Goal: Information Seeking & Learning: Learn about a topic

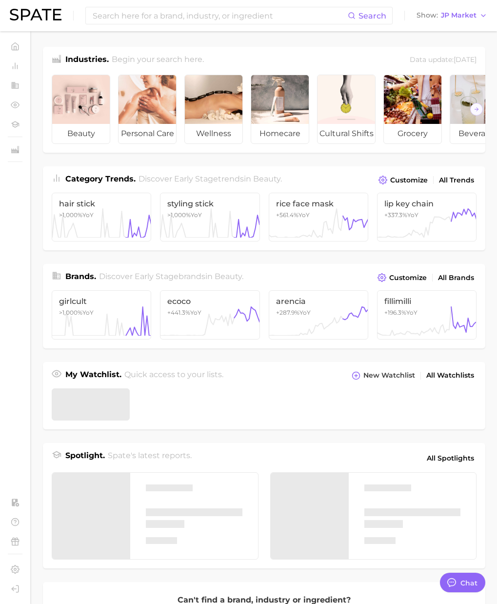
type textarea "x"
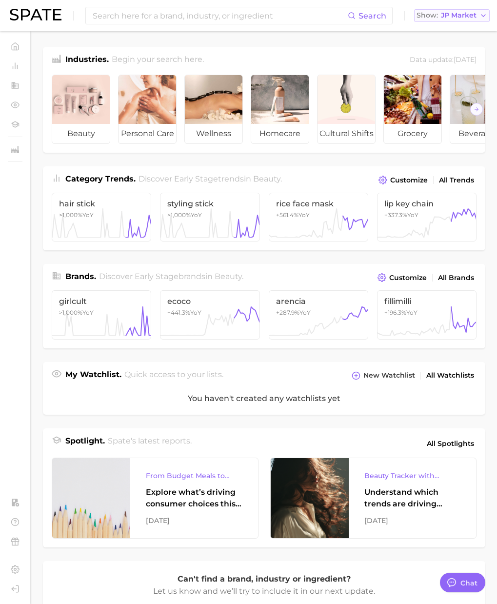
click at [453, 13] on span "JP Market" at bounding box center [459, 15] width 36 height 5
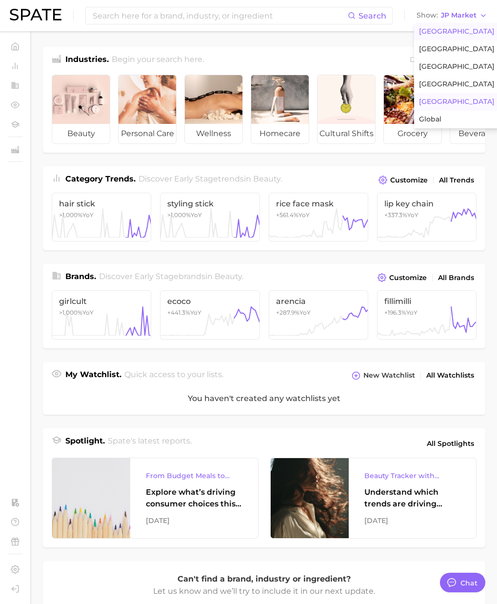
scroll to position [1599, 0]
drag, startPoint x: 451, startPoint y: 28, endPoint x: 346, endPoint y: 19, distance: 105.3
click at [450, 28] on span "[GEOGRAPHIC_DATA]" at bounding box center [457, 31] width 76 height 8
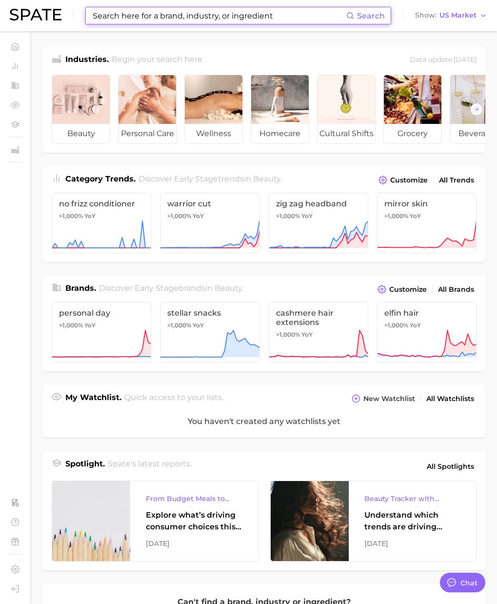
drag, startPoint x: 327, startPoint y: 14, endPoint x: 269, endPoint y: 29, distance: 60.5
click at [327, 14] on input at bounding box center [219, 15] width 255 height 17
paste input "medication"
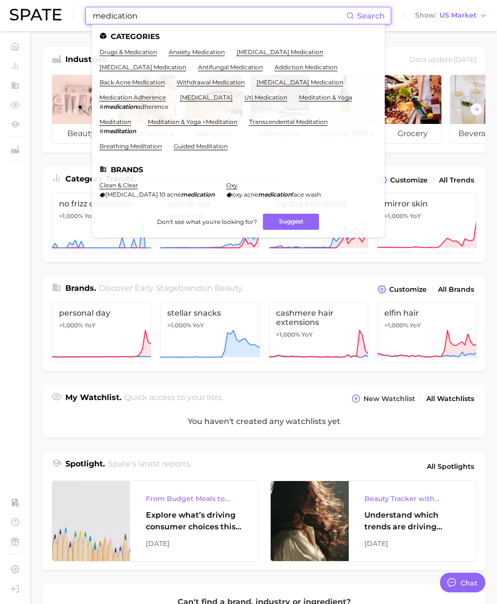
click at [40, 59] on main "Industries. Begin your search here. Data update: [DATE] beauty personal care we…" at bounding box center [264, 404] width 466 height 747
drag, startPoint x: 150, startPoint y: 16, endPoint x: 25, endPoint y: 4, distance: 125.5
click at [22, 3] on div "medication Search Categories drugs & medication anxiety medication [MEDICAL_DAT…" at bounding box center [249, 15] width 478 height 31
paste input "anxiety"
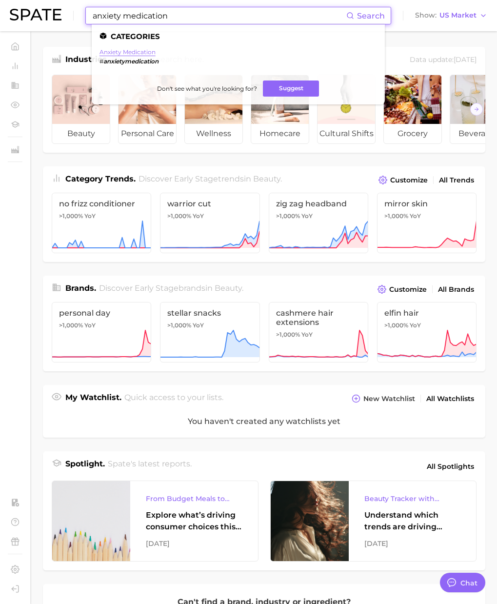
type input "anxiety medication"
click at [139, 53] on link "anxiety medication" at bounding box center [128, 51] width 56 height 7
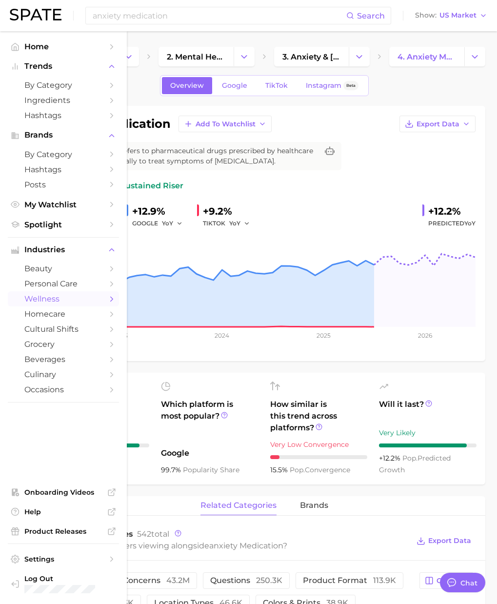
type textarea "x"
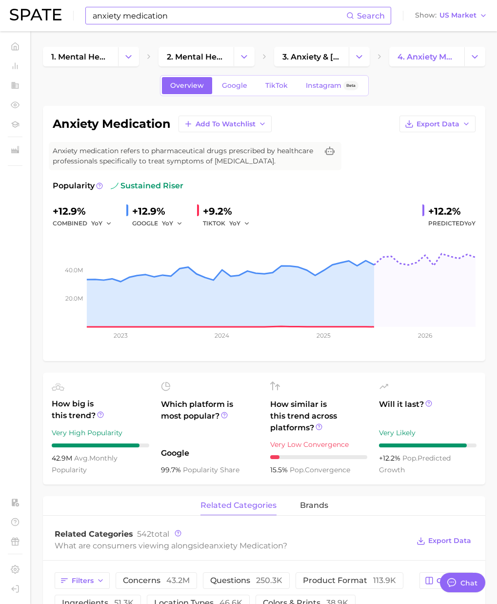
click at [170, 11] on input "anxiety medication" at bounding box center [219, 15] width 255 height 17
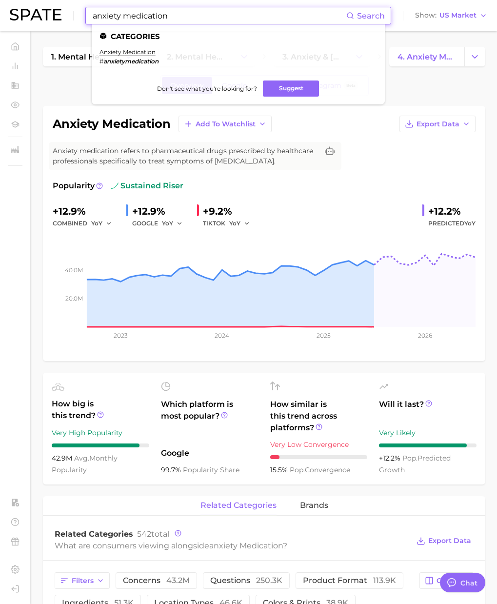
drag, startPoint x: 83, startPoint y: 15, endPoint x: 14, endPoint y: 14, distance: 68.8
click at [14, 14] on div "anxiety medication Search Categories anxiety medication # anxietymedication Don…" at bounding box center [249, 15] width 478 height 31
paste input "[MEDICAL_DATA]"
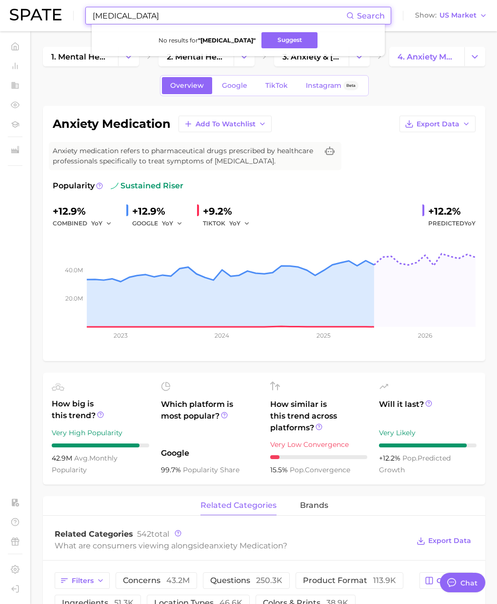
drag, startPoint x: 213, startPoint y: 16, endPoint x: 31, endPoint y: 12, distance: 182.0
click at [31, 12] on div "[MEDICAL_DATA] Search No results for " [MEDICAL_DATA] " Suggest Show US Market" at bounding box center [249, 15] width 478 height 31
paste input "[MEDICAL_DATA]"
drag, startPoint x: 99, startPoint y: 11, endPoint x: 49, endPoint y: 9, distance: 50.3
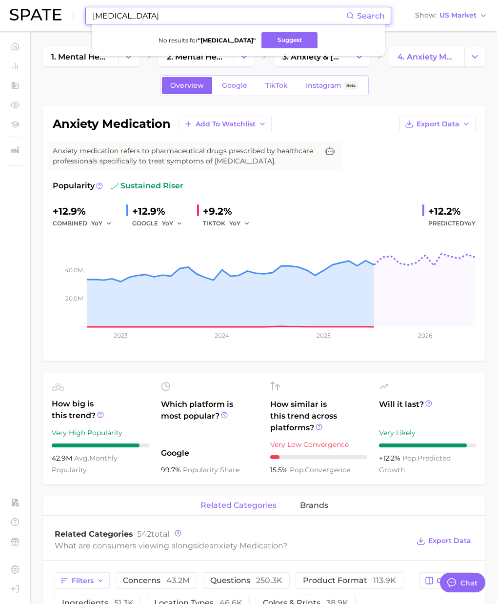
click at [49, 9] on div "[MEDICAL_DATA] Search No results for " [MEDICAL_DATA] " Suggest Show US Market" at bounding box center [249, 15] width 478 height 31
drag, startPoint x: 222, startPoint y: 17, endPoint x: 17, endPoint y: 14, distance: 205.4
click at [17, 14] on div "[MEDICAL_DATA] Search No results for " [MEDICAL_DATA] " Suggest Show US Market" at bounding box center [249, 15] width 478 height 31
paste input "Oppositional Defiant D"
drag, startPoint x: 170, startPoint y: 13, endPoint x: 181, endPoint y: 14, distance: 11.3
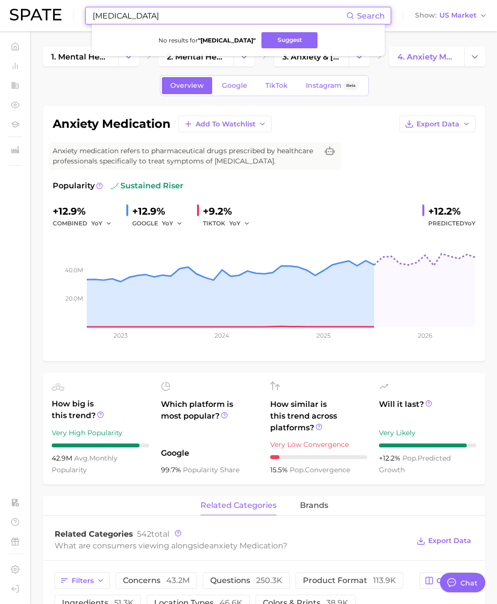
click at [175, 13] on input "[MEDICAL_DATA]" at bounding box center [219, 15] width 255 height 17
drag, startPoint x: 215, startPoint y: 16, endPoint x: 63, endPoint y: 11, distance: 151.3
click at [63, 11] on div "[MEDICAL_DATA] Search No results for " [MEDICAL_DATA] " Suggest Show US Market" at bounding box center [249, 15] width 478 height 31
paste input "[MEDICAL_DATA]"
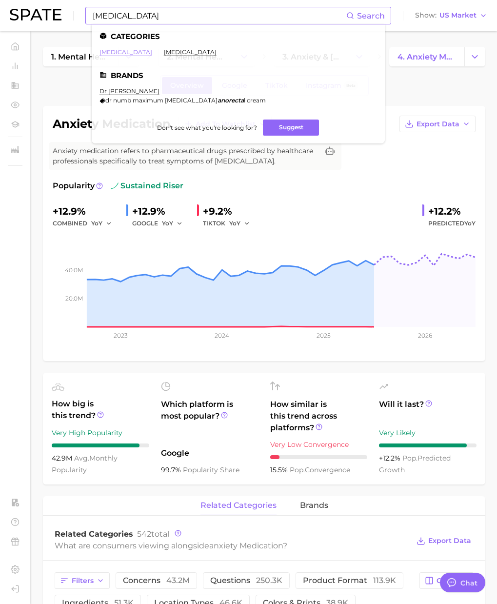
click at [119, 52] on link "[MEDICAL_DATA]" at bounding box center [126, 51] width 53 height 7
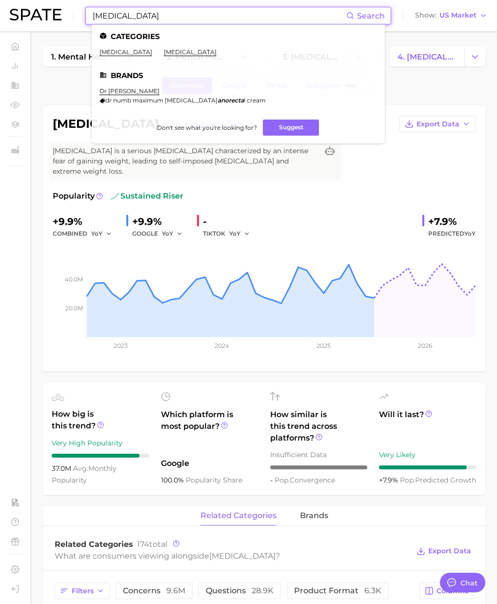
click at [131, 13] on input "[MEDICAL_DATA]" at bounding box center [219, 15] width 255 height 17
click at [152, 60] on ul "[MEDICAL_DATA] [MEDICAL_DATA]" at bounding box center [239, 55] width 278 height 15
click at [164, 55] on link "[MEDICAL_DATA]" at bounding box center [190, 51] width 53 height 7
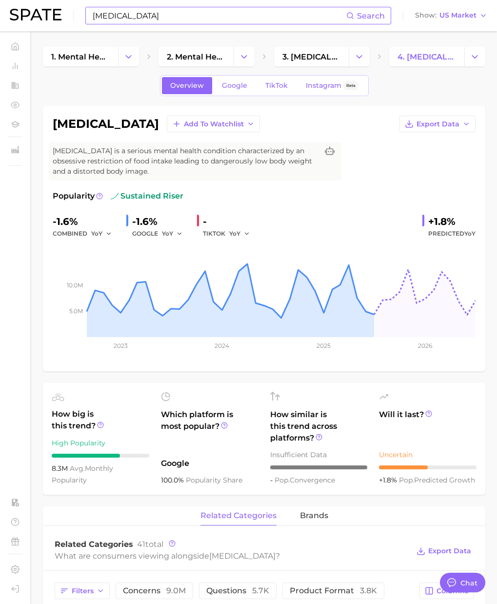
drag, startPoint x: 159, startPoint y: 123, endPoint x: 57, endPoint y: 123, distance: 102.5
click at [57, 123] on h1 "[MEDICAL_DATA]" at bounding box center [106, 124] width 106 height 12
copy h1 "[MEDICAL_DATA]"
click at [149, 16] on input "[MEDICAL_DATA]" at bounding box center [219, 15] width 255 height 17
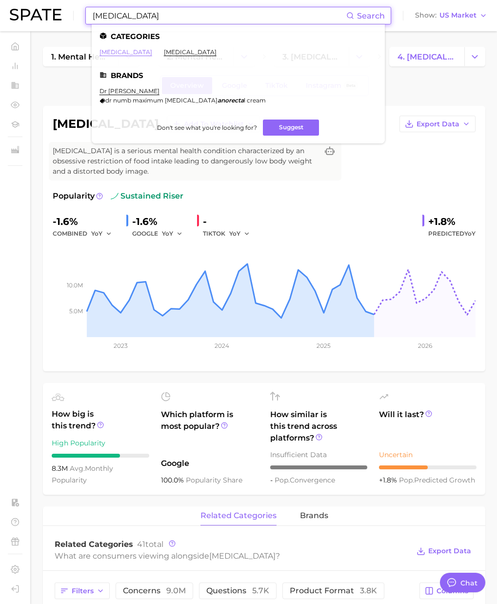
click at [118, 51] on link "[MEDICAL_DATA]" at bounding box center [126, 51] width 53 height 7
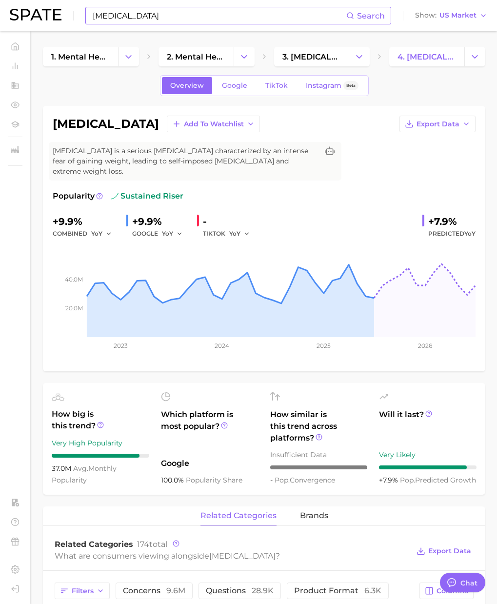
click at [83, 118] on h1 "[MEDICAL_DATA]" at bounding box center [106, 124] width 106 height 12
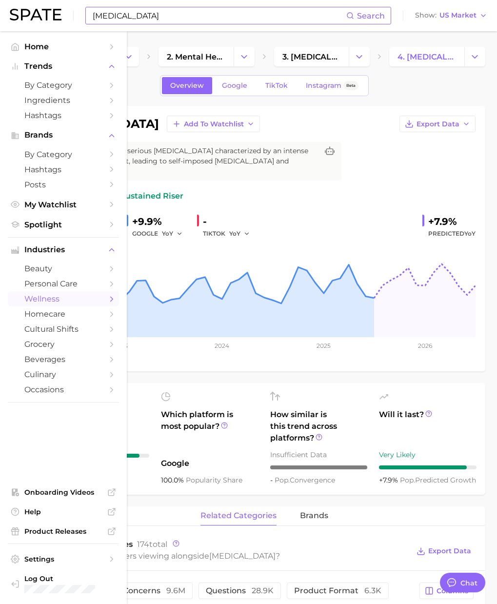
copy h1 "[MEDICAL_DATA]"
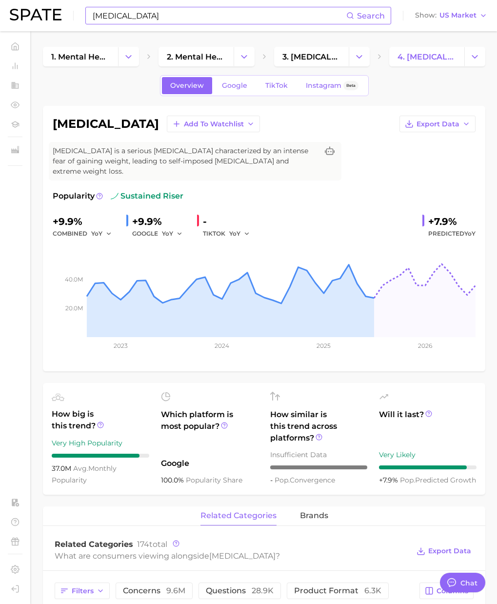
click at [145, 16] on input "[MEDICAL_DATA]" at bounding box center [219, 15] width 255 height 17
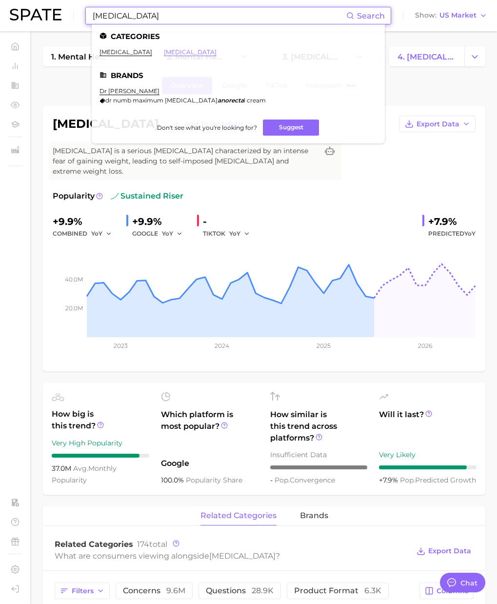
click at [175, 50] on link "[MEDICAL_DATA]" at bounding box center [190, 51] width 53 height 7
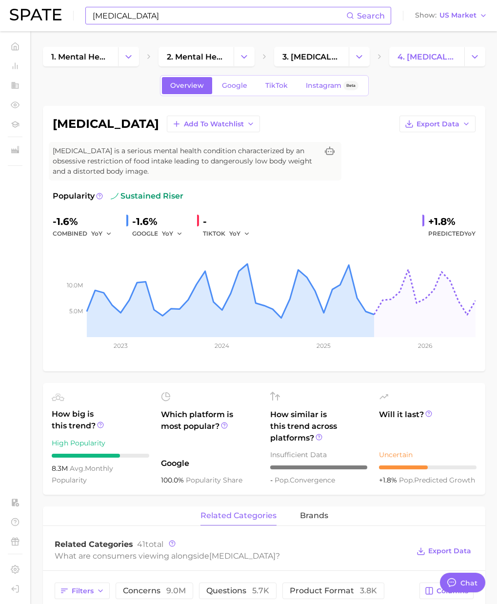
drag, startPoint x: 160, startPoint y: 124, endPoint x: 55, endPoint y: 126, distance: 105.4
click at [54, 125] on div "[MEDICAL_DATA] Add to Watchlist Export Data" at bounding box center [264, 124] width 423 height 17
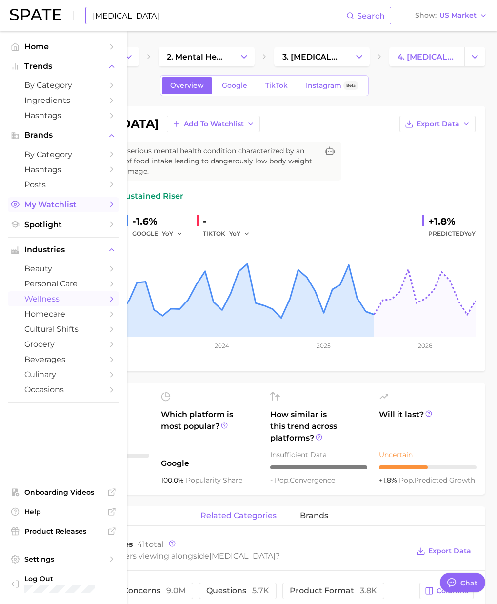
copy h1 "[MEDICAL_DATA]"
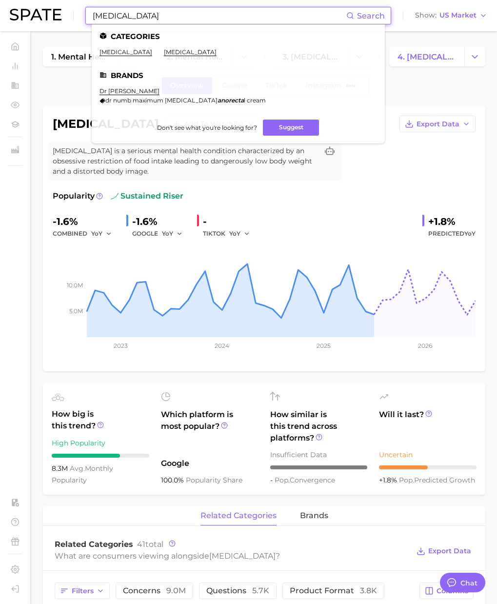
paste input "bulim"
drag, startPoint x: 27, startPoint y: 11, endPoint x: 0, endPoint y: 7, distance: 27.0
click at [0, 7] on header "[MEDICAL_DATA] Search Categories [MEDICAL_DATA] [MEDICAL_DATA] Brands dr numb d…" at bounding box center [248, 15] width 497 height 31
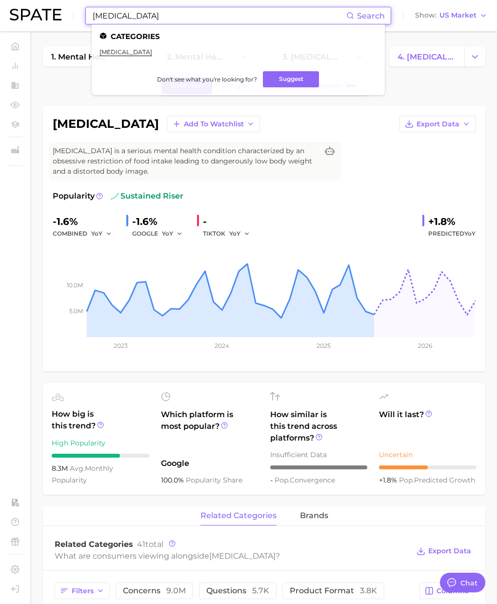
drag, startPoint x: 136, startPoint y: 15, endPoint x: 41, endPoint y: 16, distance: 95.1
click at [41, 16] on div "[MEDICAL_DATA] Search Categories [MEDICAL_DATA] Don't see what you're looking f…" at bounding box center [249, 15] width 478 height 31
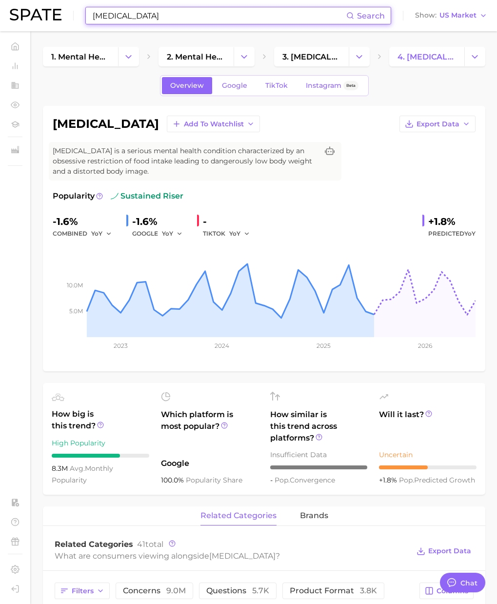
paste input "orthorex"
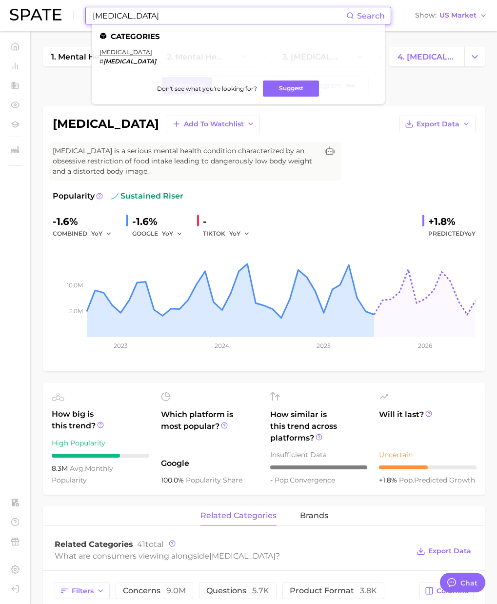
drag, startPoint x: 152, startPoint y: 18, endPoint x: 36, endPoint y: 7, distance: 116.6
click at [35, 7] on div "[MEDICAL_DATA] Search Categories [MEDICAL_DATA] # [MEDICAL_DATA] Don't see what…" at bounding box center [249, 15] width 478 height 31
paste input "dysl"
drag, startPoint x: 141, startPoint y: 16, endPoint x: 69, endPoint y: 16, distance: 72.7
click at [69, 16] on div "[MEDICAL_DATA] Search Categories [MEDICAL_DATA] # [MEDICAL_DATA] Don't see what…" at bounding box center [249, 15] width 478 height 31
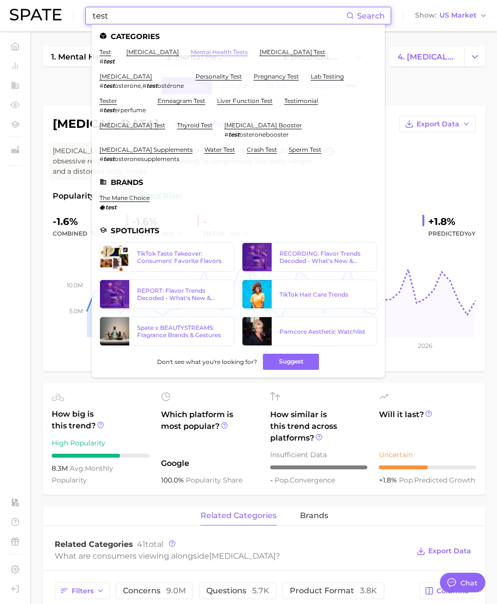
type input "test"
click at [212, 49] on link "mental health tests" at bounding box center [219, 51] width 57 height 7
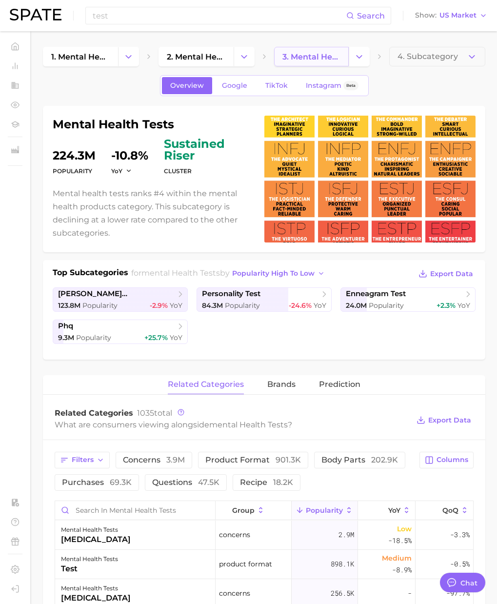
click at [323, 59] on span "3. mental health tests" at bounding box center [311, 56] width 59 height 9
click at [196, 59] on span "2. mental health products" at bounding box center [196, 56] width 59 height 9
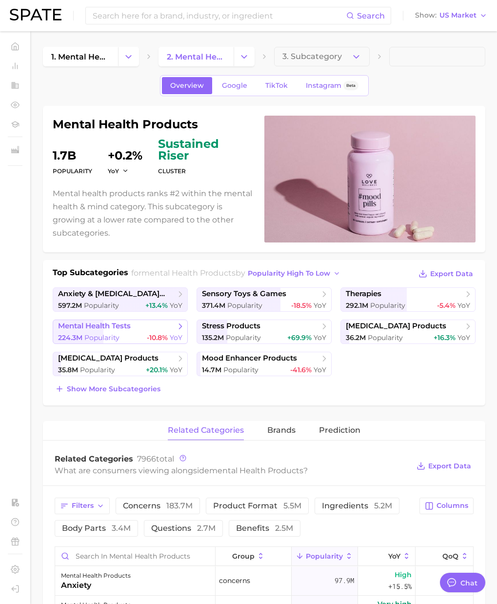
click at [139, 333] on div "224.3m Popularity -10.8% YoY" at bounding box center [120, 337] width 124 height 9
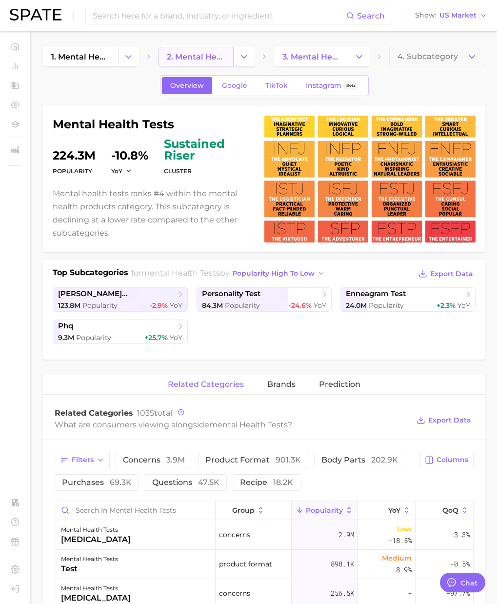
click at [214, 59] on span "2. mental health products" at bounding box center [196, 56] width 59 height 9
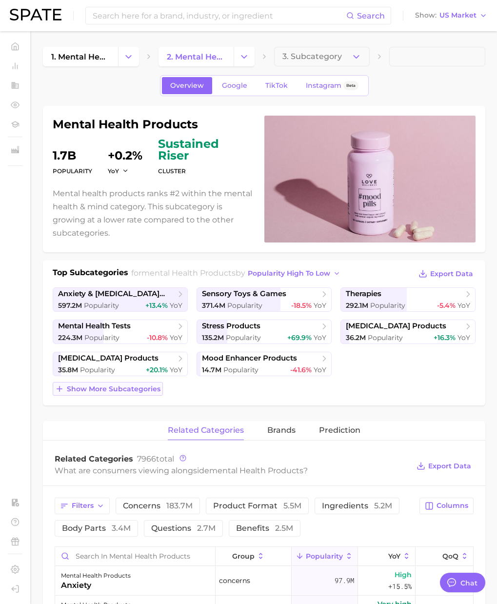
click at [154, 386] on span "Show more subcategories" at bounding box center [114, 389] width 94 height 8
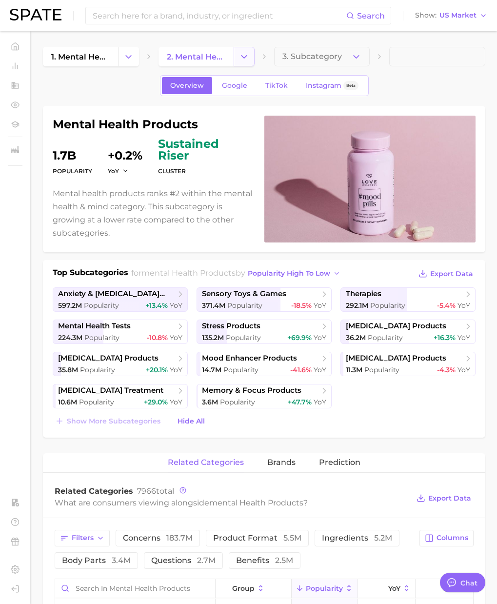
click at [249, 54] on icon "Change Category" at bounding box center [244, 57] width 10 height 10
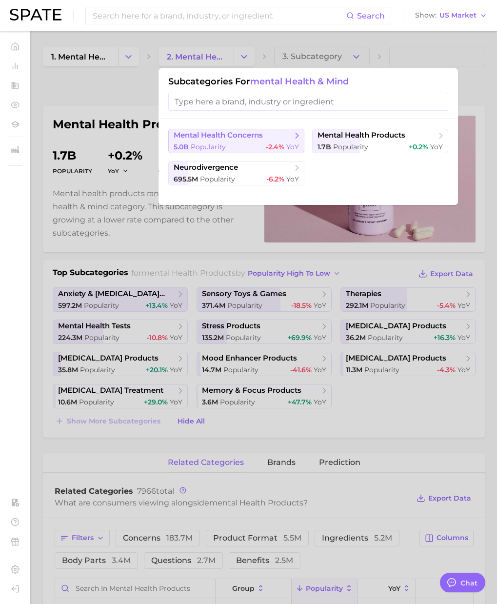
click at [259, 134] on span "mental health concerns" at bounding box center [218, 135] width 89 height 9
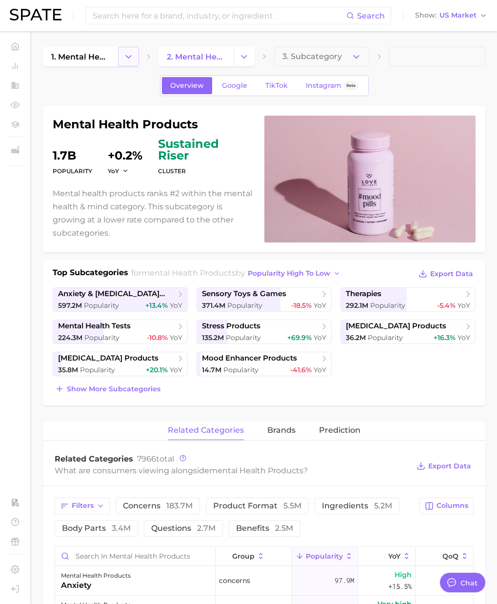
click at [133, 53] on icon "Change Category" at bounding box center [128, 57] width 10 height 10
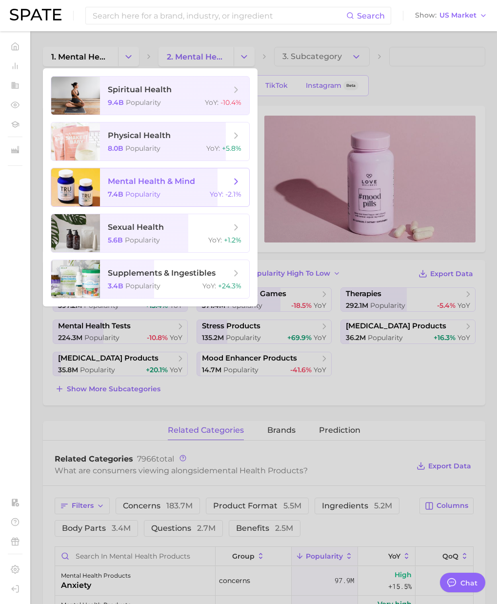
click at [187, 183] on span "mental health & mind" at bounding box center [151, 181] width 87 height 9
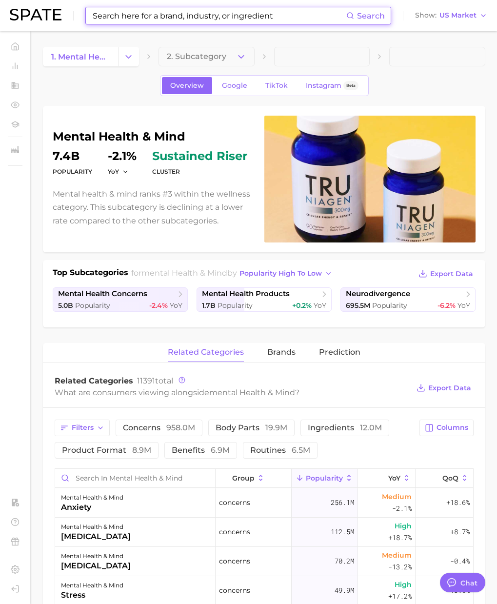
click at [152, 19] on input at bounding box center [219, 15] width 255 height 17
paste input "[MEDICAL_DATA]"
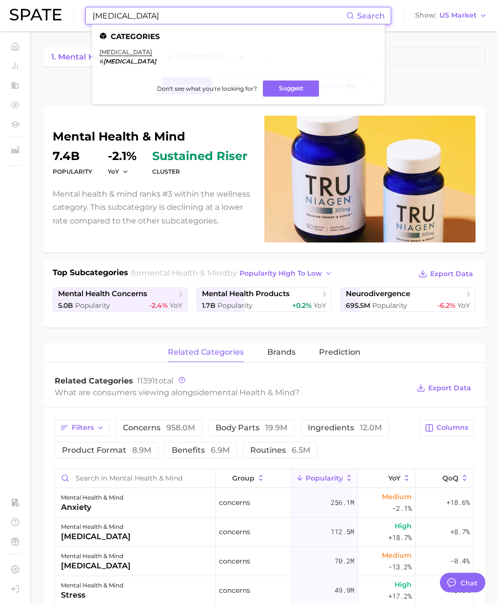
drag, startPoint x: 144, startPoint y: 15, endPoint x: 59, endPoint y: 14, distance: 85.4
click at [56, 14] on div "[MEDICAL_DATA] Search Categories [MEDICAL_DATA] # [MEDICAL_DATA] Don't see what…" at bounding box center [249, 15] width 478 height 31
paste input "anterograde"
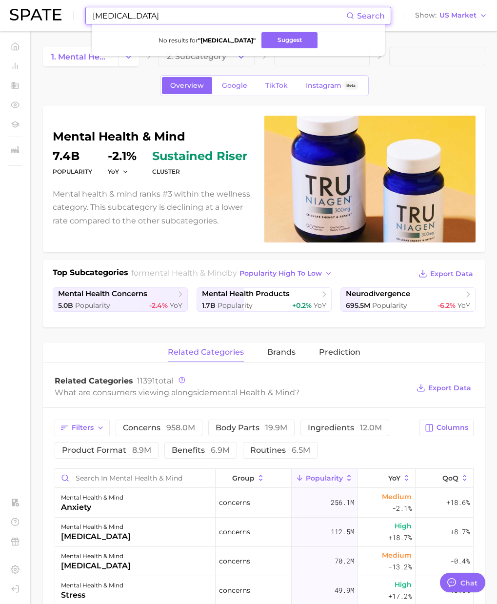
paste input "dissociativ"
drag, startPoint x: 157, startPoint y: 14, endPoint x: 21, endPoint y: 6, distance: 135.3
click at [21, 6] on div "[MEDICAL_DATA] Search No results for " [MEDICAL_DATA] " Suggest Show US Market" at bounding box center [249, 15] width 478 height 31
drag, startPoint x: 162, startPoint y: 16, endPoint x: 41, endPoint y: 9, distance: 120.7
click at [41, 9] on div "[MEDICAL_DATA] Search No results for " [MEDICAL_DATA] " Suggest Show US Market" at bounding box center [249, 15] width 478 height 31
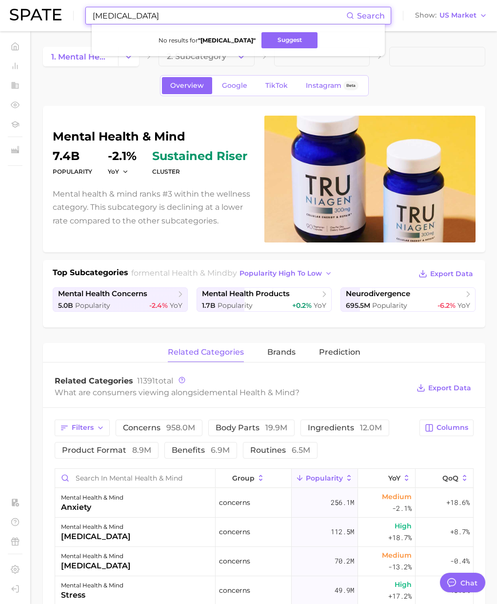
paste input "fogginess"
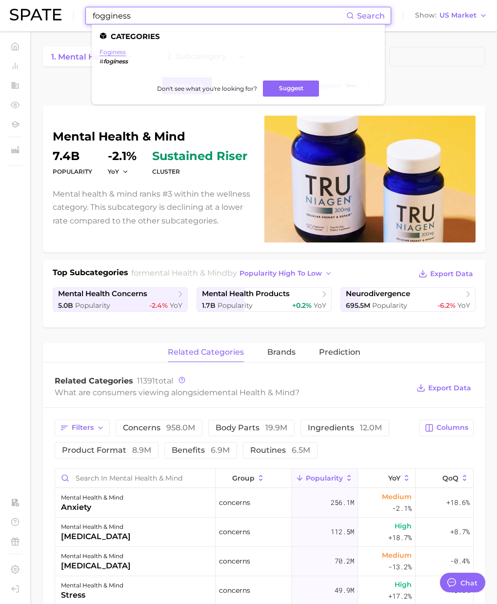
type input "fogginess"
click at [122, 53] on link "foginess" at bounding box center [113, 51] width 26 height 7
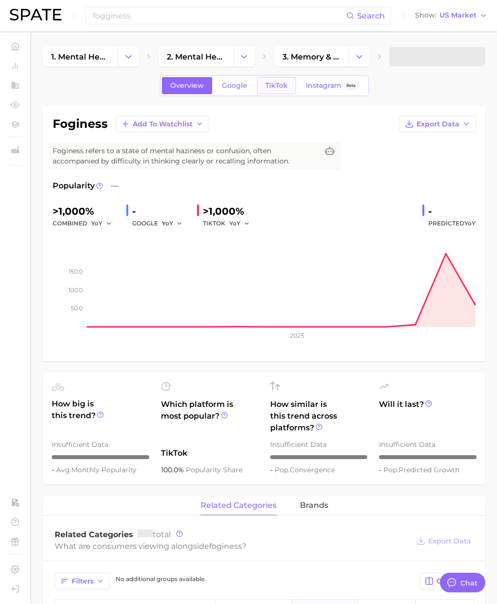
click at [273, 86] on span "TikTok" at bounding box center [276, 85] width 22 height 8
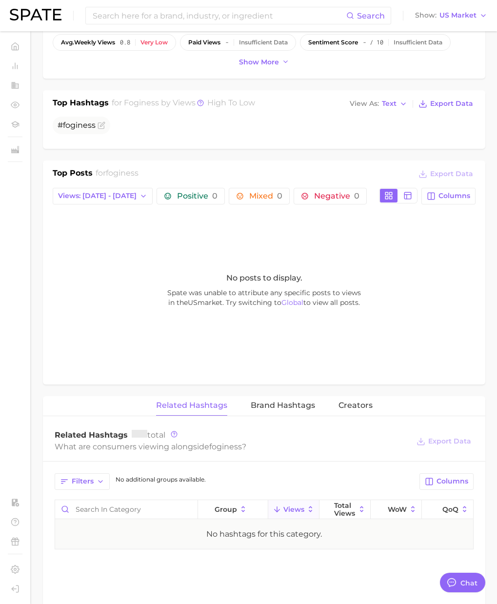
scroll to position [338, 0]
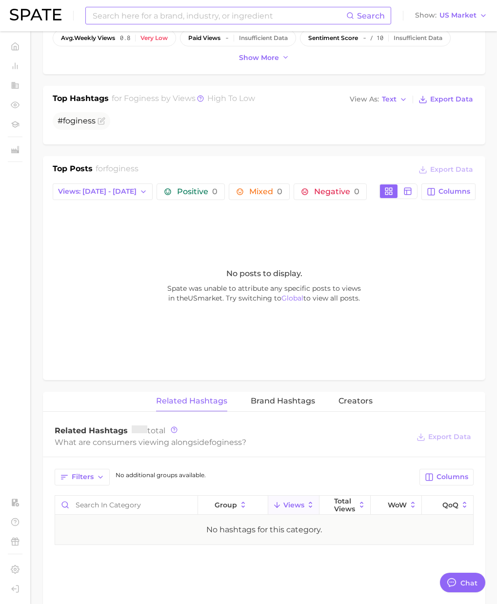
click at [133, 16] on input at bounding box center [219, 15] width 255 height 17
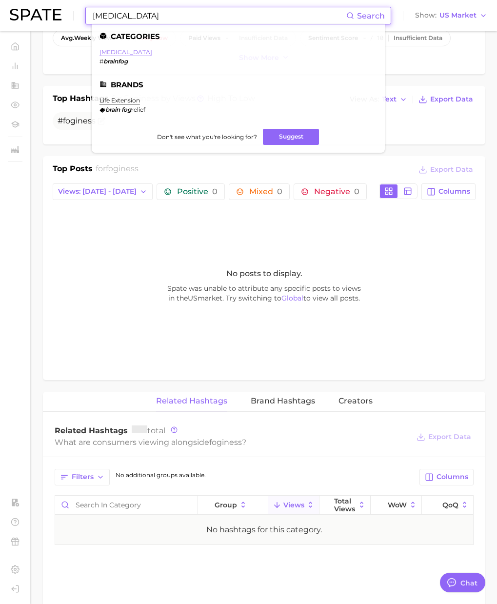
type input "[MEDICAL_DATA]"
click at [117, 52] on link "[MEDICAL_DATA]" at bounding box center [126, 51] width 53 height 7
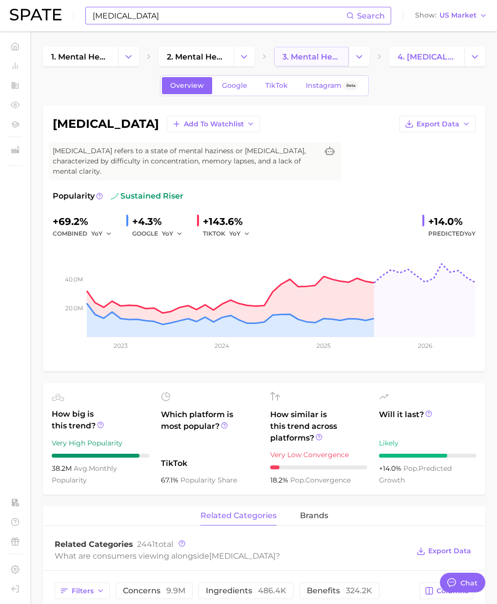
click at [336, 60] on span "3. mental health concerns" at bounding box center [311, 56] width 59 height 9
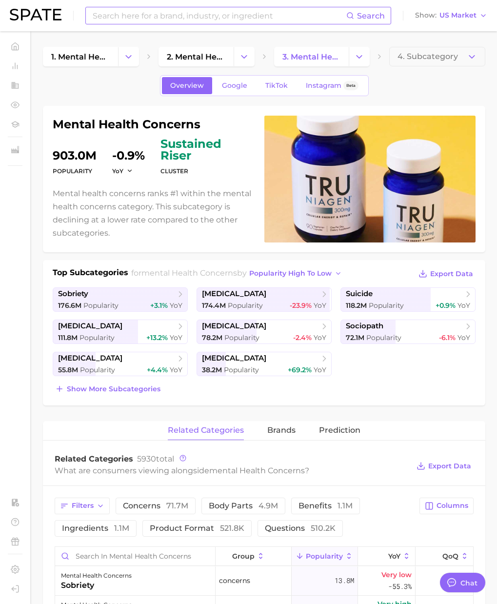
click at [108, 15] on input at bounding box center [219, 15] width 255 height 17
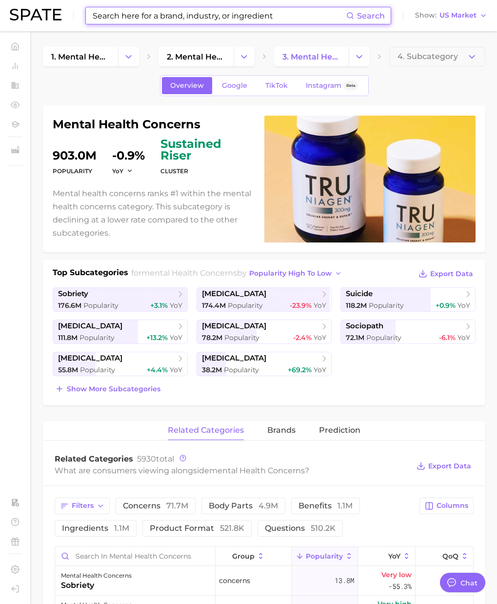
paste input "foginess"
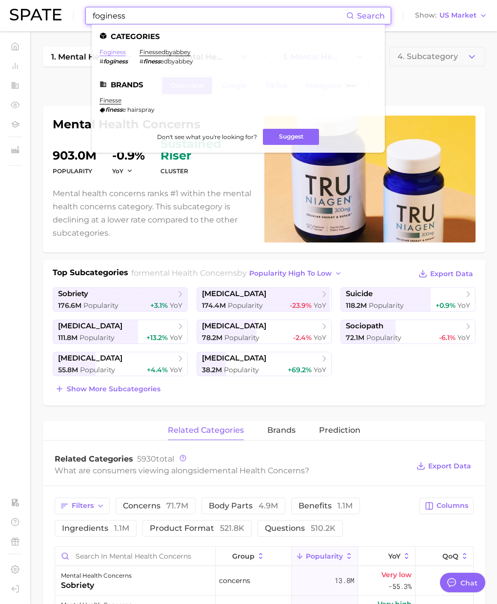
type input "foginess"
click at [120, 54] on link "foginess" at bounding box center [113, 51] width 26 height 7
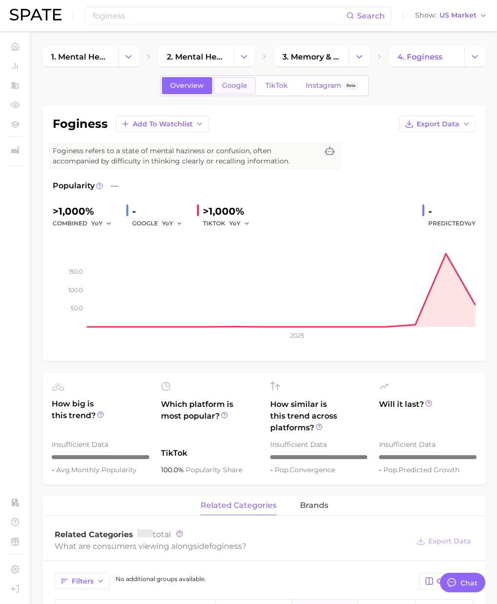
click at [236, 86] on span "Google" at bounding box center [234, 85] width 25 height 8
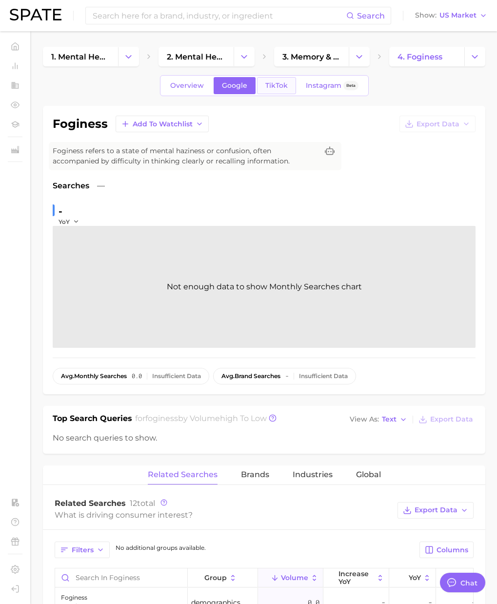
click at [274, 83] on span "TikTok" at bounding box center [276, 85] width 22 height 8
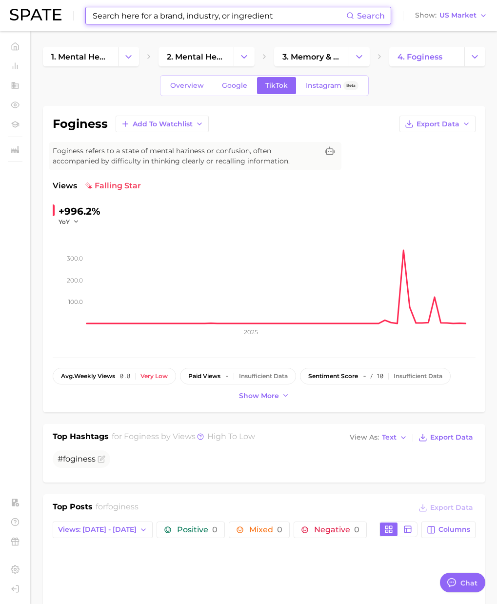
click at [104, 18] on input at bounding box center [219, 15] width 255 height 17
paste input "forgetfulness"
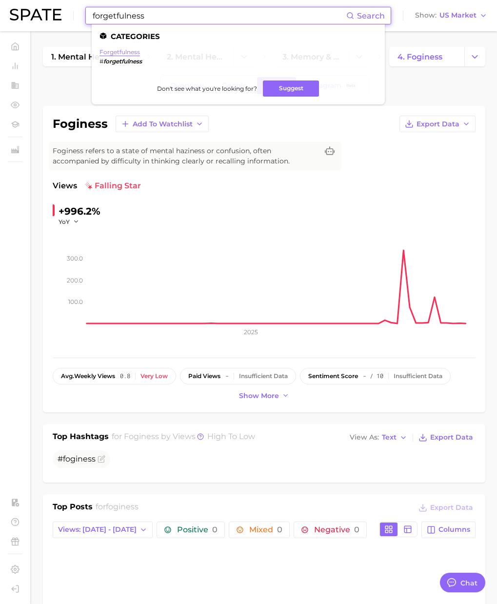
type input "forgetfulness"
click at [114, 49] on link "forgetfulness" at bounding box center [120, 51] width 40 height 7
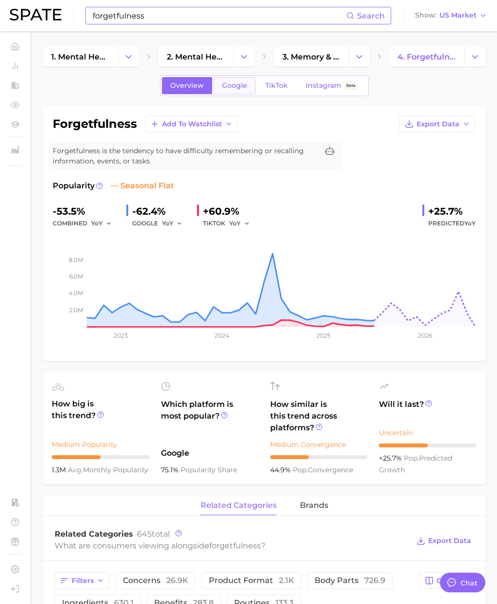
click at [234, 89] on span "Google" at bounding box center [234, 85] width 25 height 8
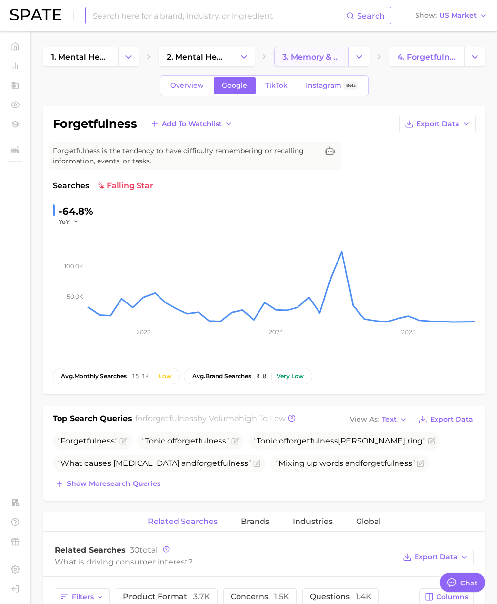
click at [302, 63] on link "3. memory & focus concerns" at bounding box center [311, 57] width 75 height 20
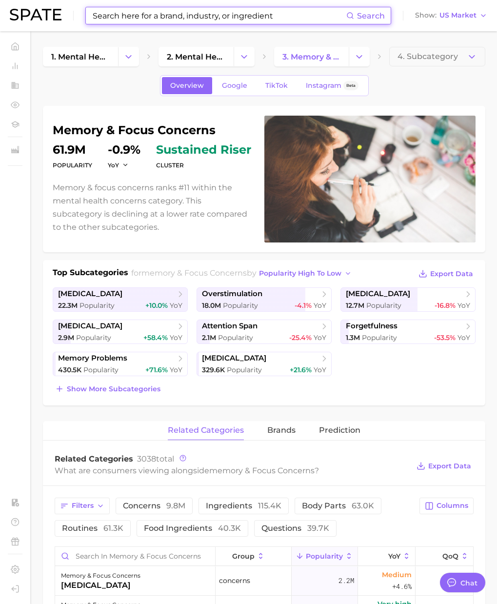
click at [114, 15] on input at bounding box center [219, 15] width 255 height 17
paste input "[MEDICAL_DATA] medication"
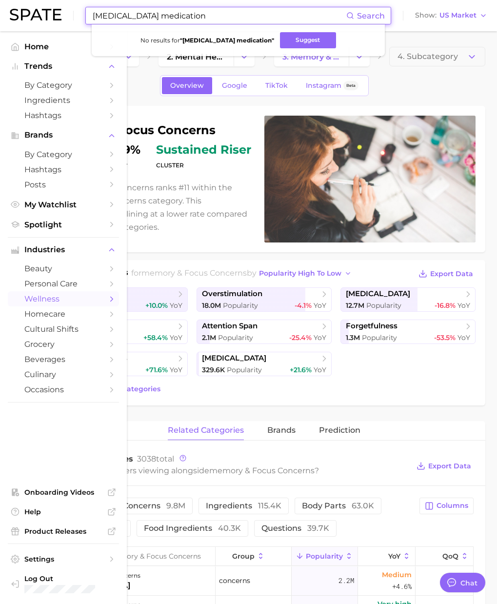
type input "[MEDICAL_DATA] medication"
